Goal: Task Accomplishment & Management: Use online tool/utility

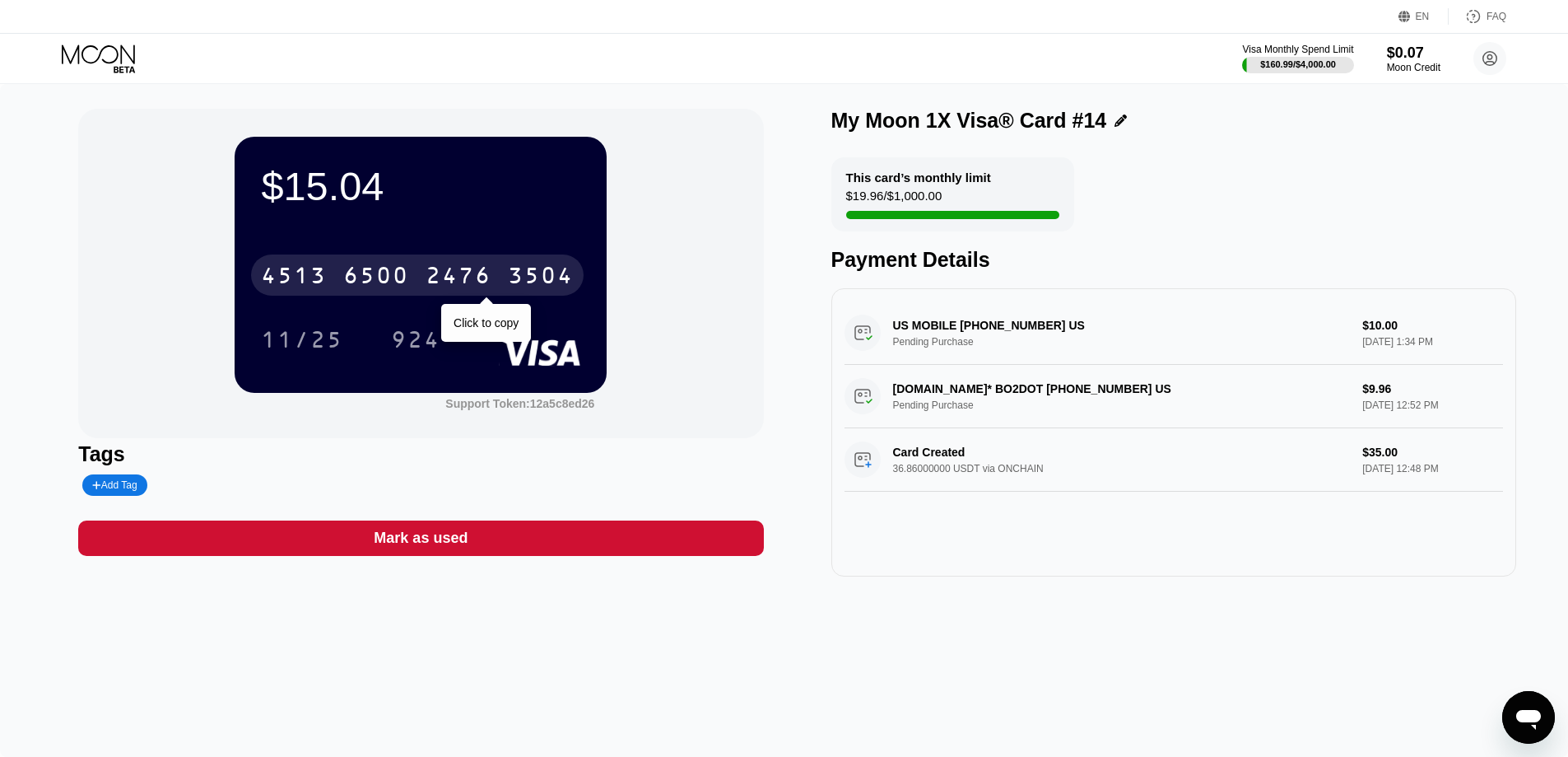
click at [395, 272] on div "6500" at bounding box center [376, 278] width 66 height 26
drag, startPoint x: 395, startPoint y: 272, endPoint x: 424, endPoint y: 620, distance: 349.2
click at [395, 272] on div "* * * *" at bounding box center [376, 278] width 66 height 26
click at [217, 751] on div "$15.04 4513 6500 2476 3504 Click to copy 11/25 924 Support Token: 12a5c8ed26 Ta…" at bounding box center [784, 420] width 1568 height 672
click at [325, 253] on div "4513 6500 2476 3504 Click to copy" at bounding box center [421, 270] width 319 height 56
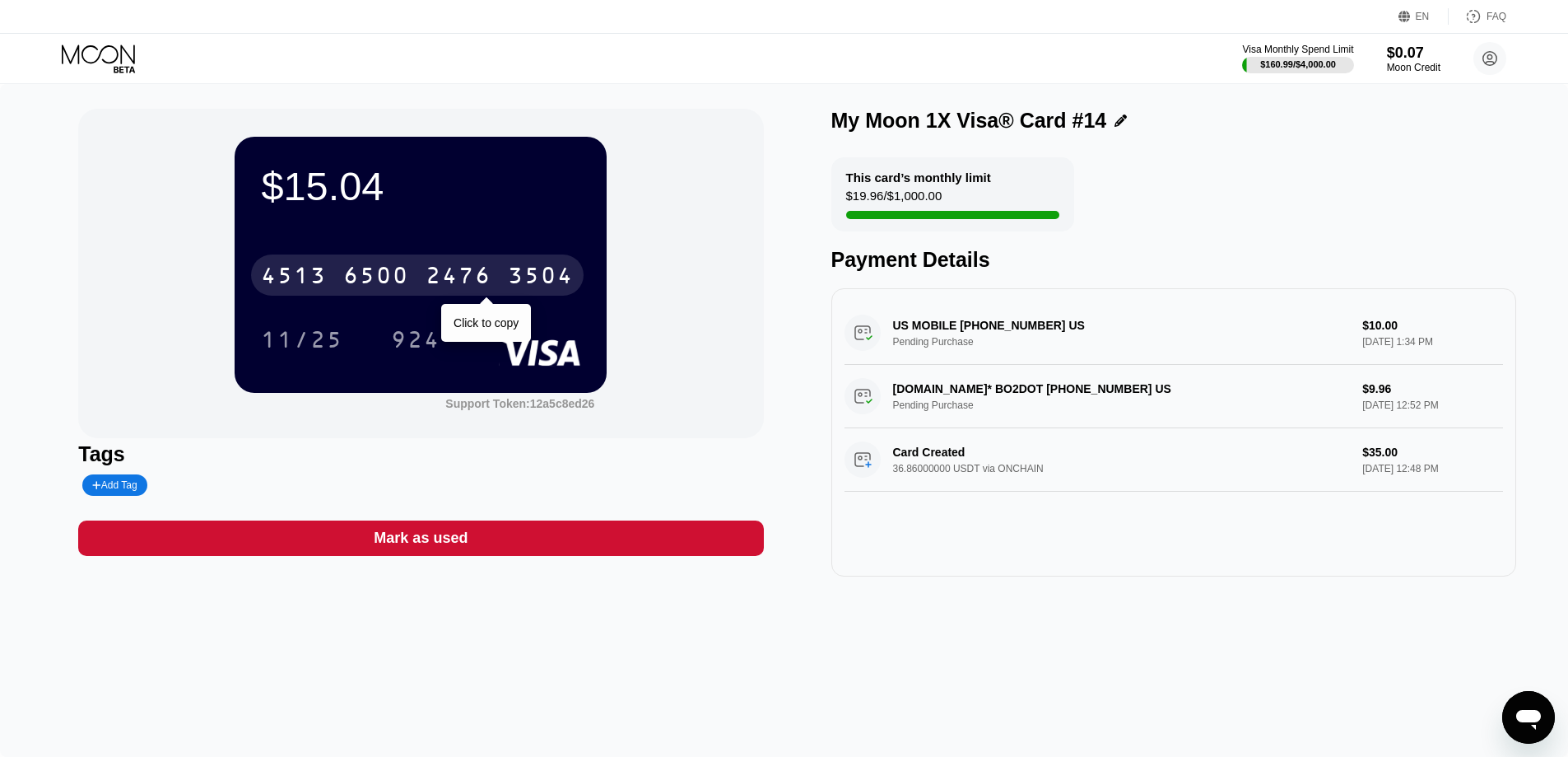
click at [320, 276] on div "4513" at bounding box center [293, 278] width 66 height 26
click at [320, 276] on div "* * * *" at bounding box center [293, 278] width 66 height 26
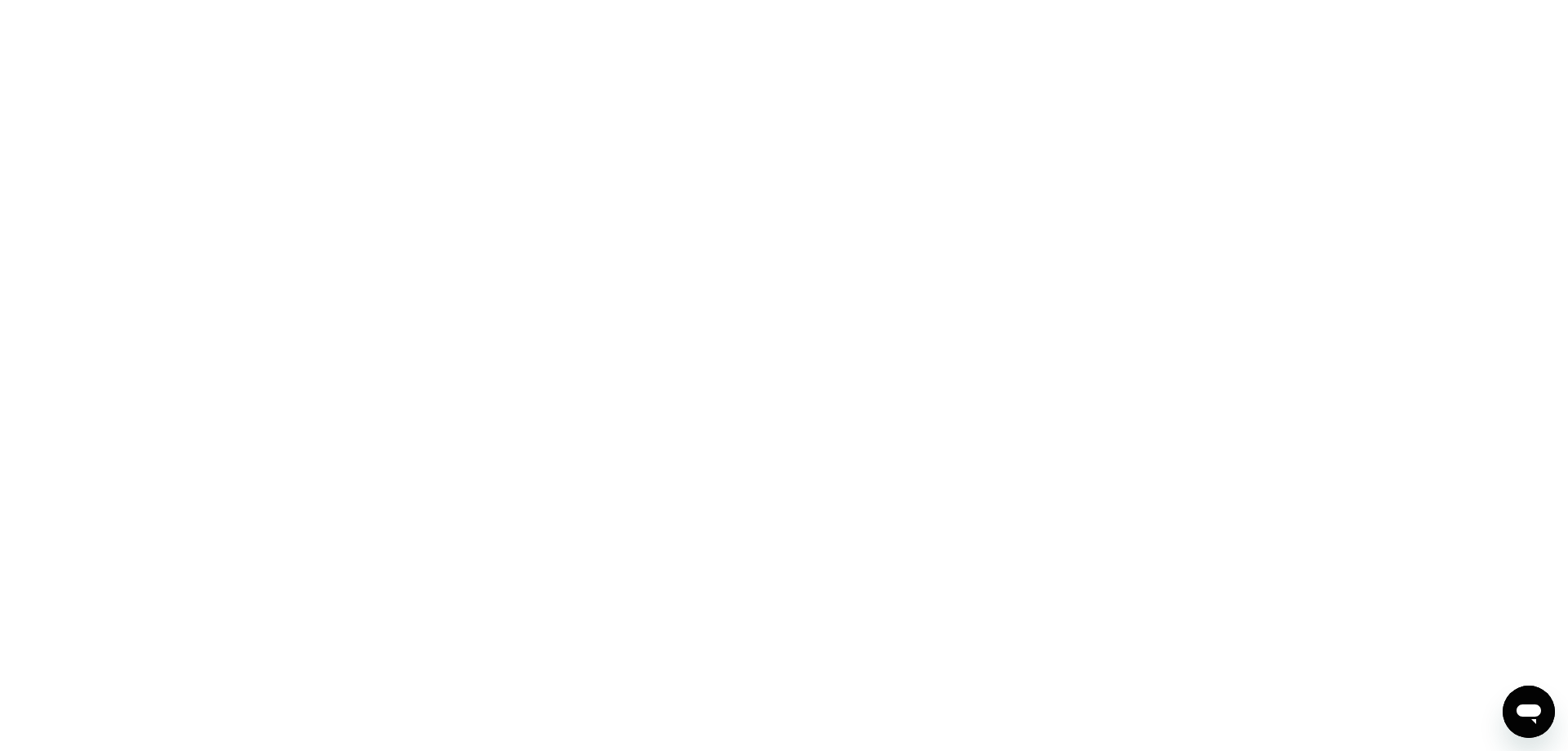
click at [1360, 272] on div at bounding box center [784, 375] width 1568 height 751
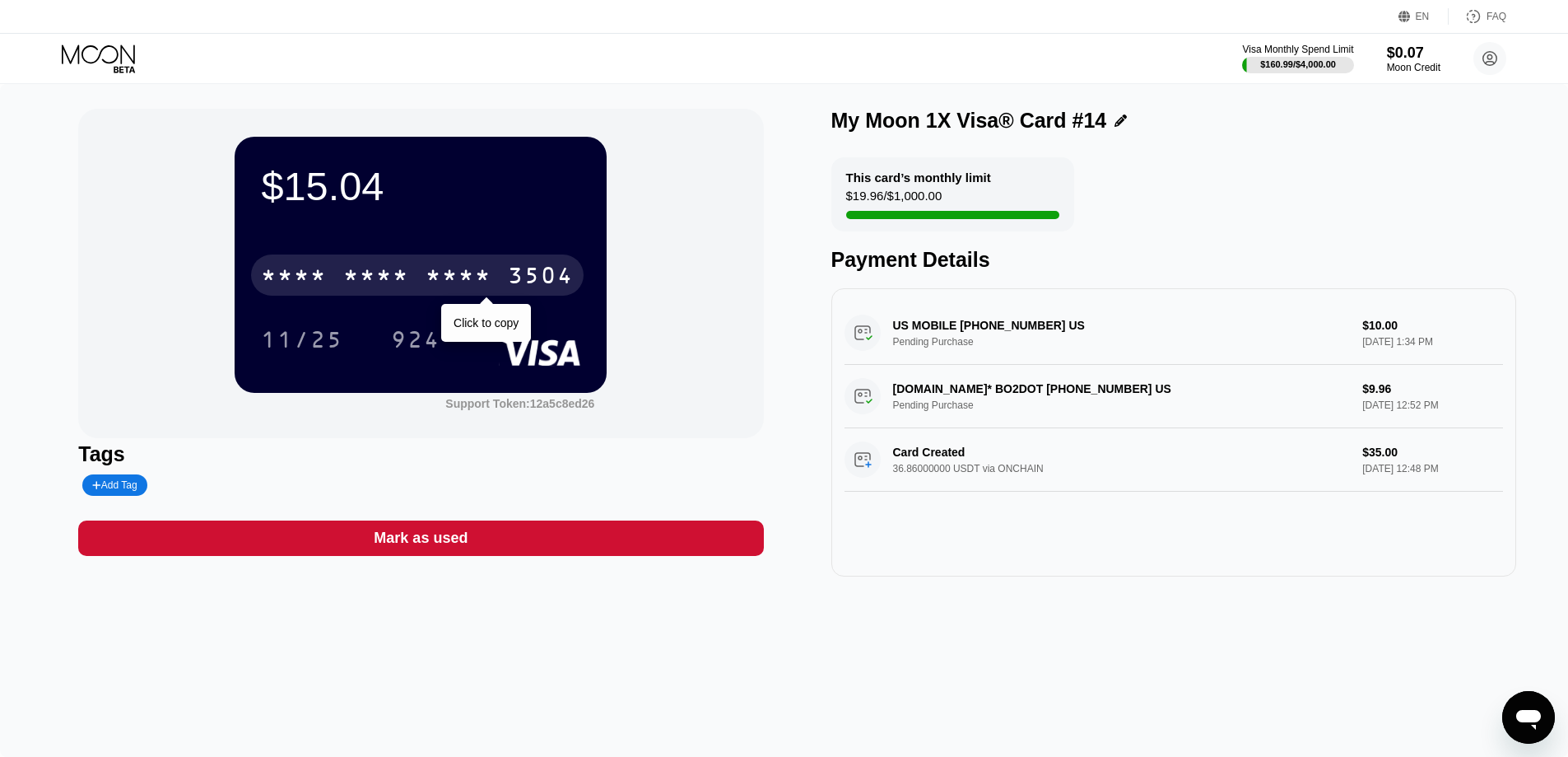
click at [434, 274] on div "* * * *" at bounding box center [458, 278] width 66 height 26
click at [434, 274] on div "2476" at bounding box center [458, 278] width 66 height 26
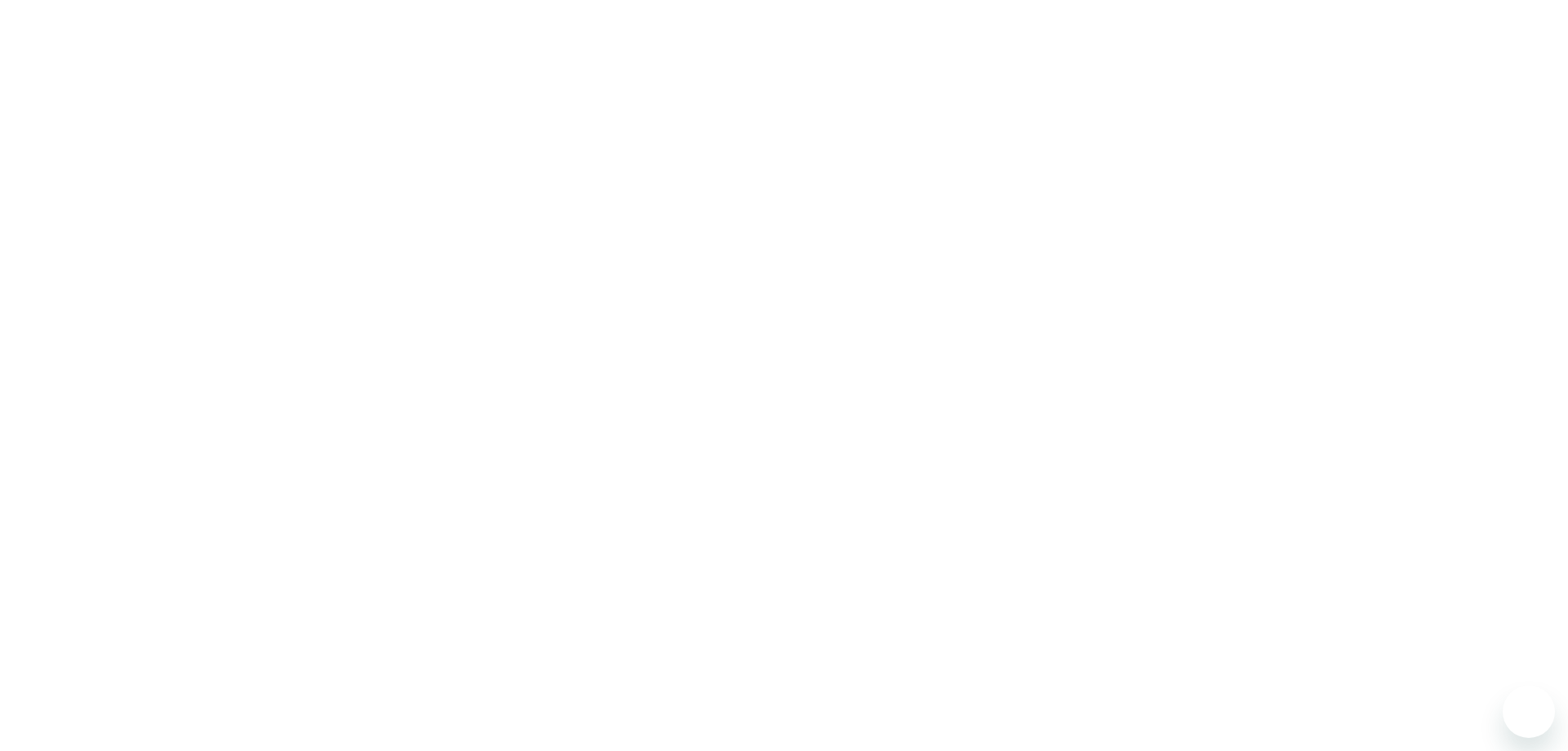
click at [461, 388] on div at bounding box center [784, 375] width 1568 height 751
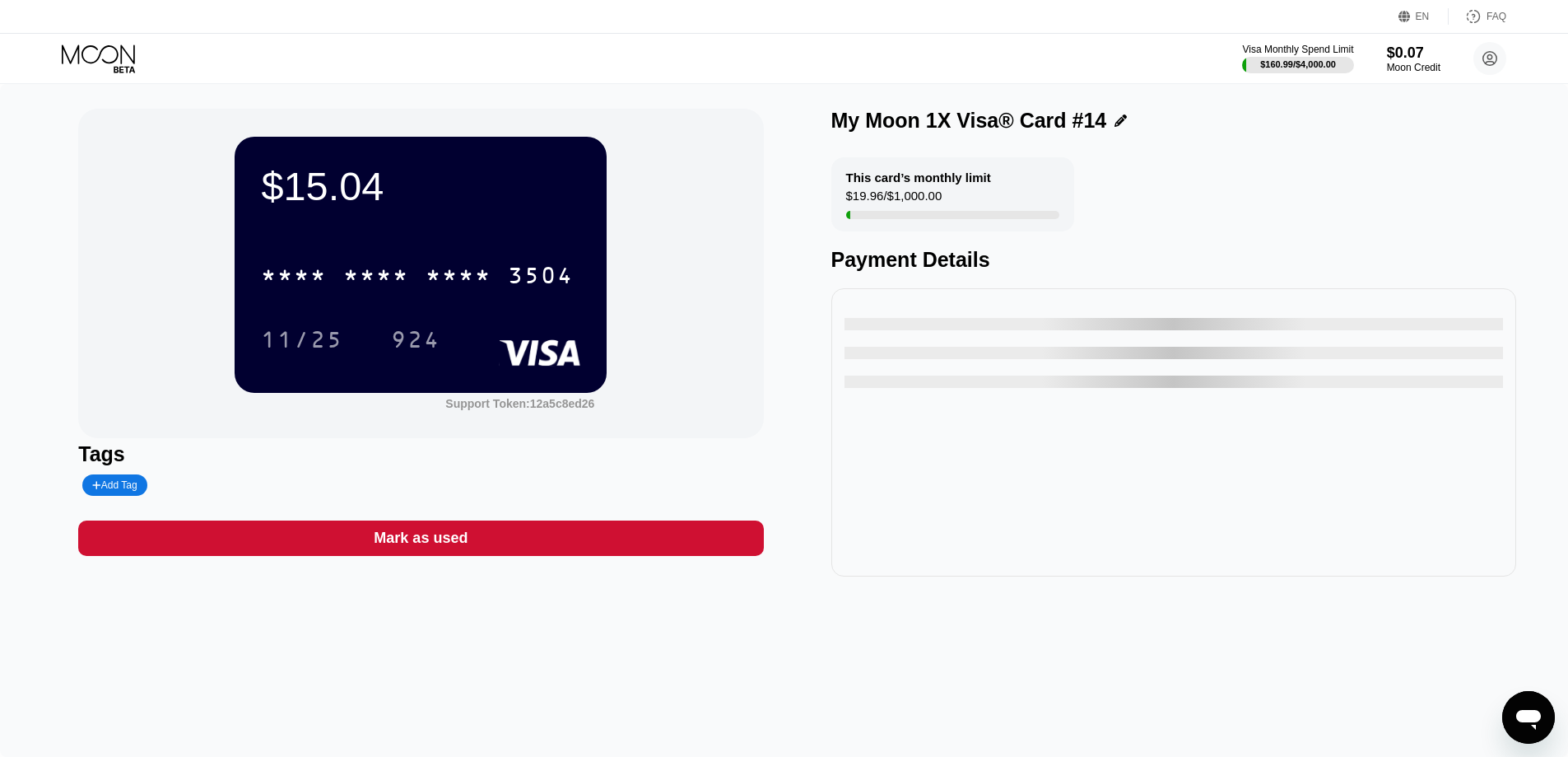
drag, startPoint x: 475, startPoint y: 368, endPoint x: 463, endPoint y: 353, distance: 19.2
click at [475, 367] on div "$15.04 * * * * * * * * * * * * 3504 11/25 924" at bounding box center [421, 264] width 372 height 255
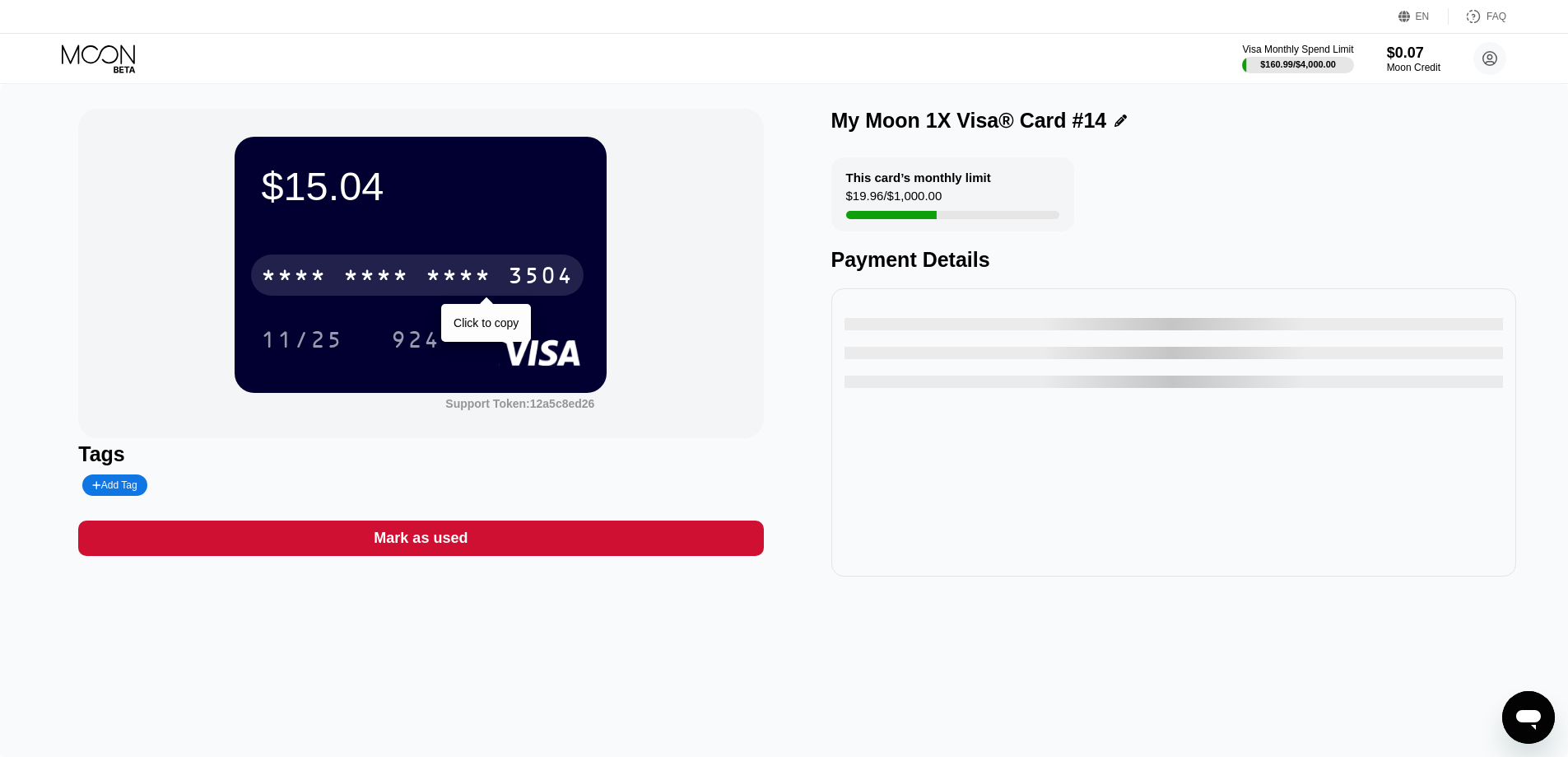
click at [387, 272] on div "* * * *" at bounding box center [376, 278] width 66 height 26
click at [384, 272] on div "6500" at bounding box center [376, 278] width 66 height 26
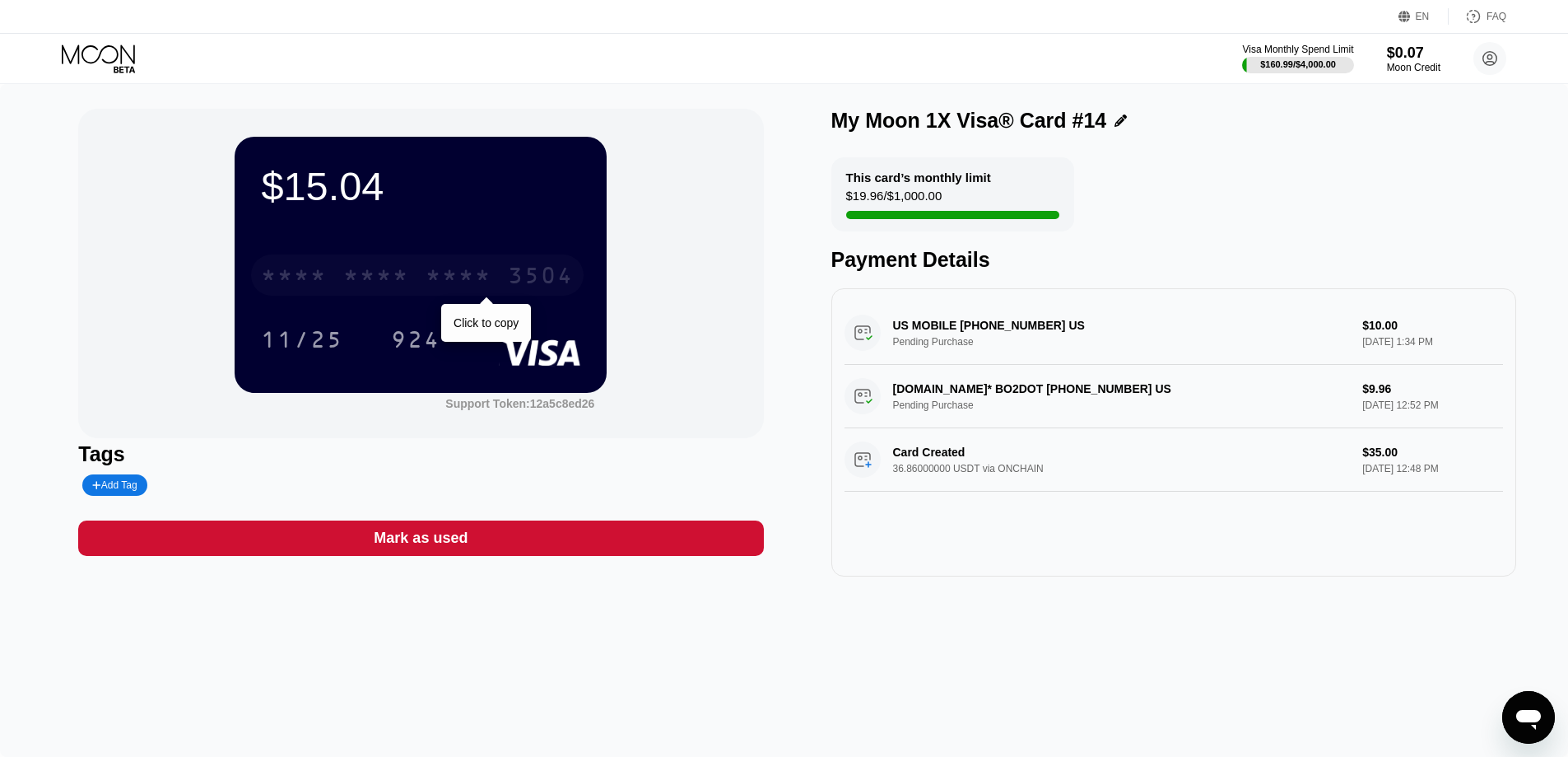
click at [405, 280] on div "* * * *" at bounding box center [376, 278] width 66 height 26
click at [508, 279] on div "3504" at bounding box center [540, 278] width 66 height 26
